Goal: Task Accomplishment & Management: Manage account settings

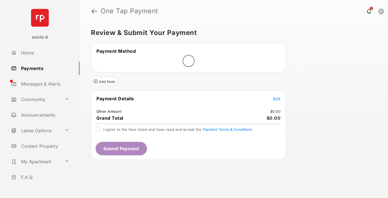
click at [277, 98] on span "Edit" at bounding box center [276, 98] width 7 height 5
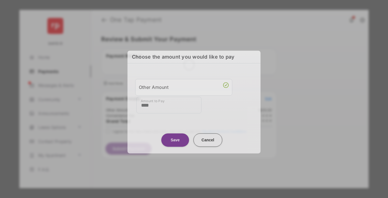
type input "****"
click at [175, 138] on button "Save" at bounding box center [175, 139] width 28 height 13
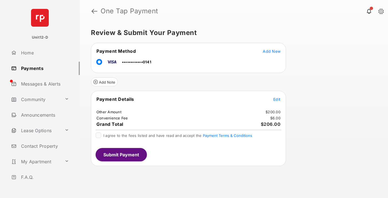
click at [121, 154] on button "Submit Payment" at bounding box center [121, 154] width 51 height 13
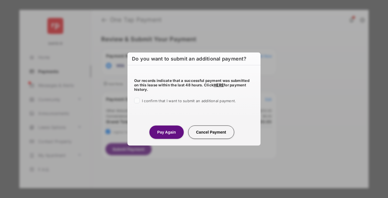
click at [166, 132] on button "Pay Again" at bounding box center [166, 131] width 34 height 13
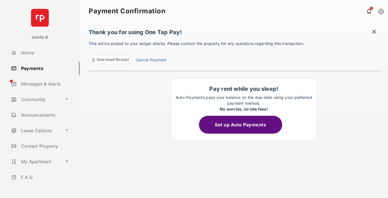
click at [244, 124] on button "Set up Auto Payments" at bounding box center [240, 125] width 83 height 18
